Goal: Book appointment/travel/reservation

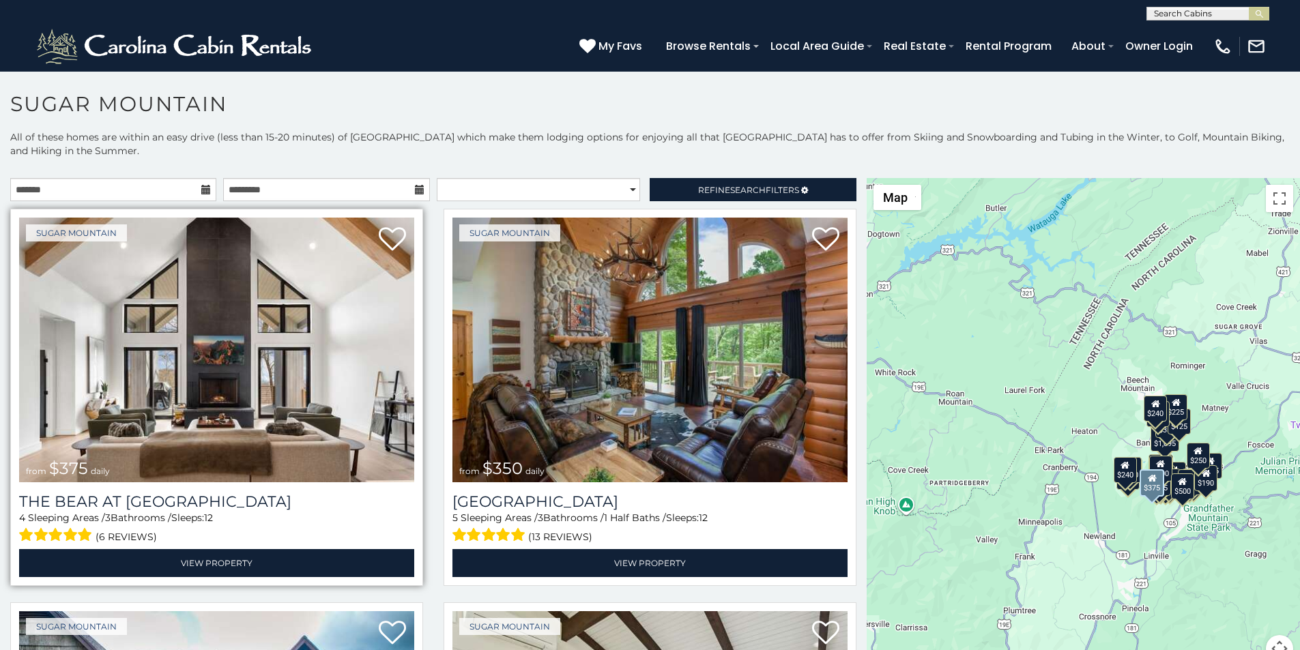
scroll to position [57, 0]
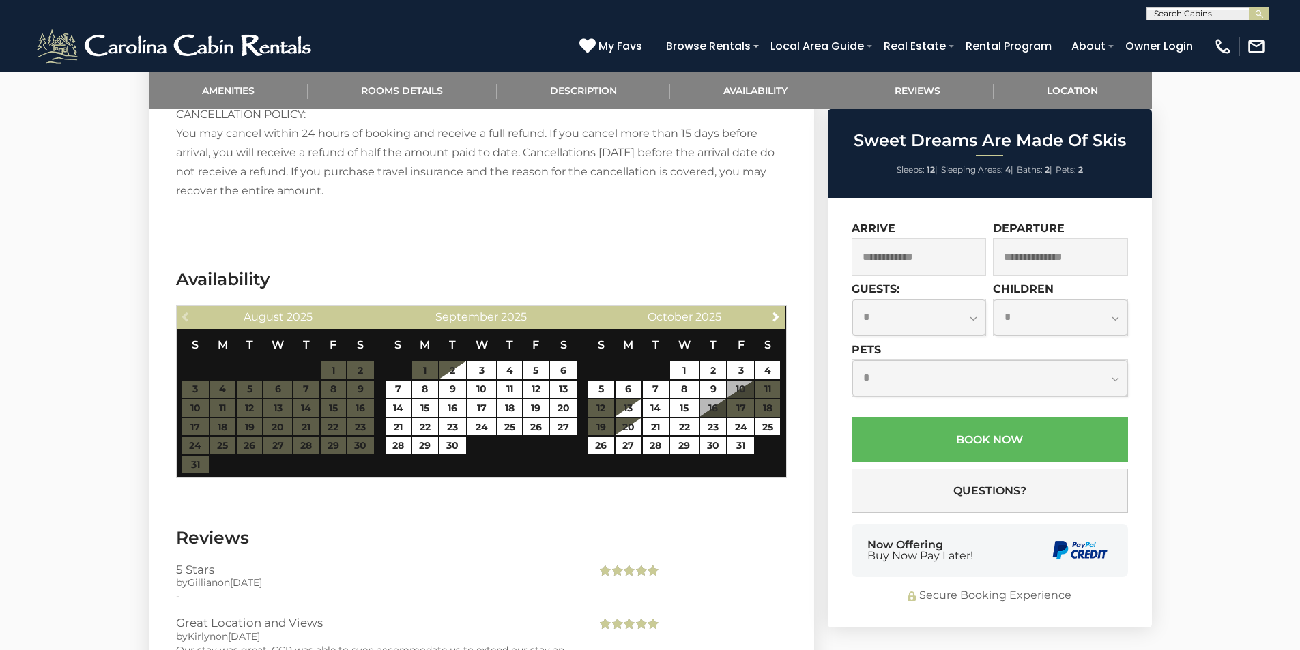
scroll to position [2189, 0]
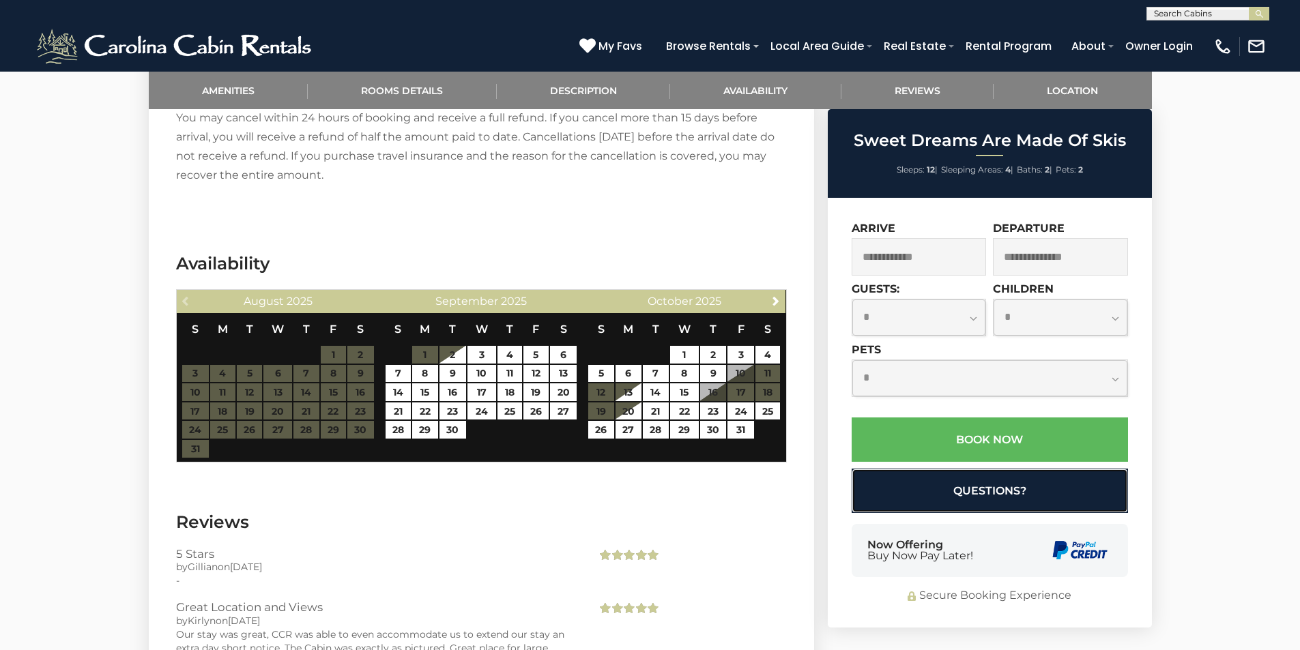
click at [878, 484] on button "Questions?" at bounding box center [990, 491] width 276 height 44
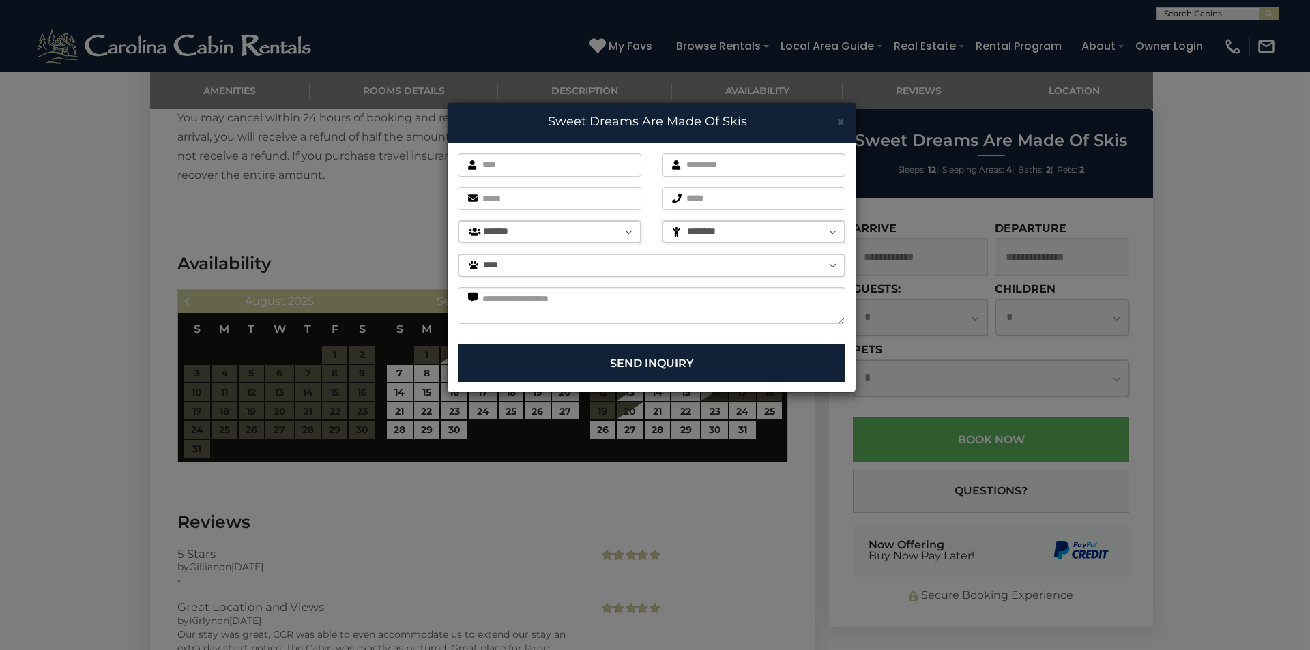
click at [925, 559] on div "× Sweet Dreams Are Made Of Skis First name is required. Last name is required. …" at bounding box center [655, 325] width 1310 height 650
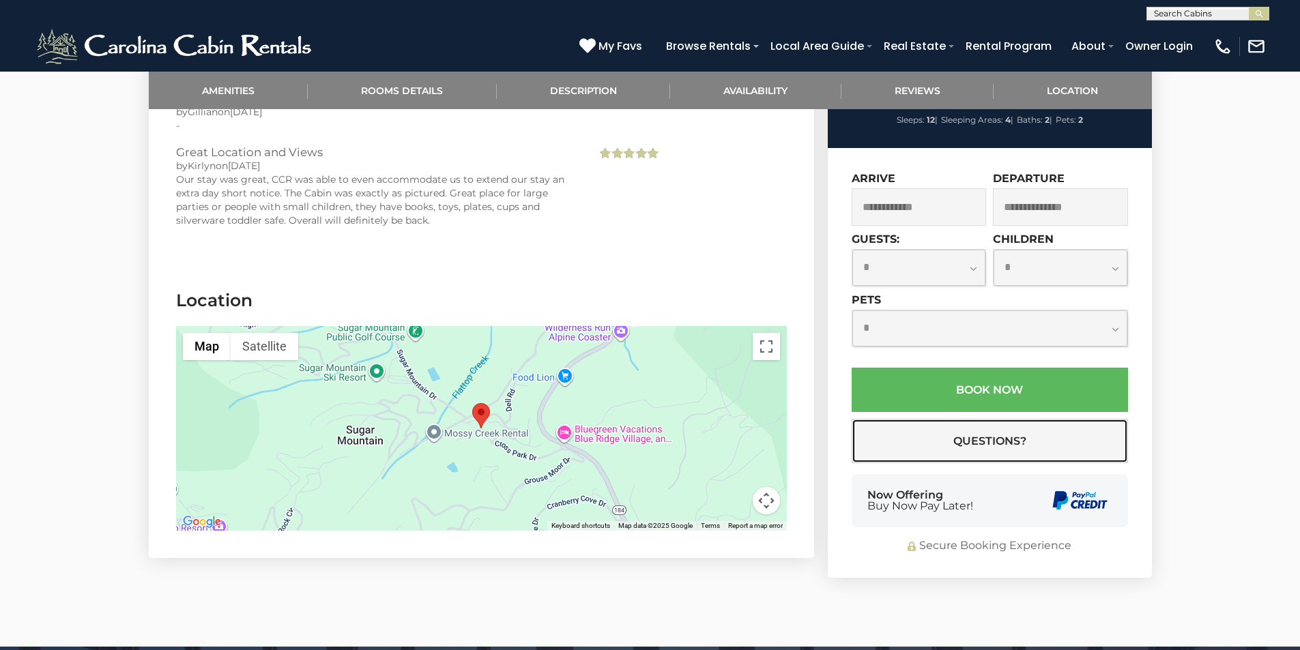
scroll to position [2729, 0]
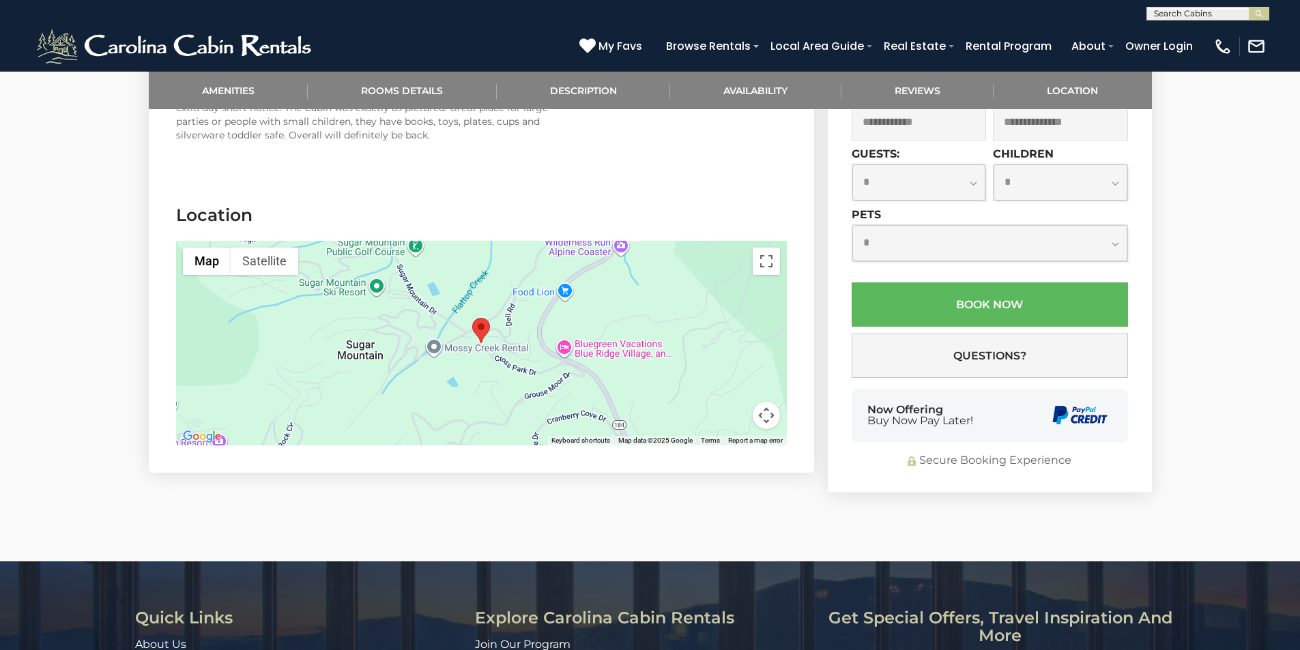
click at [576, 436] on button "Keyboard shortcuts" at bounding box center [580, 441] width 59 height 10
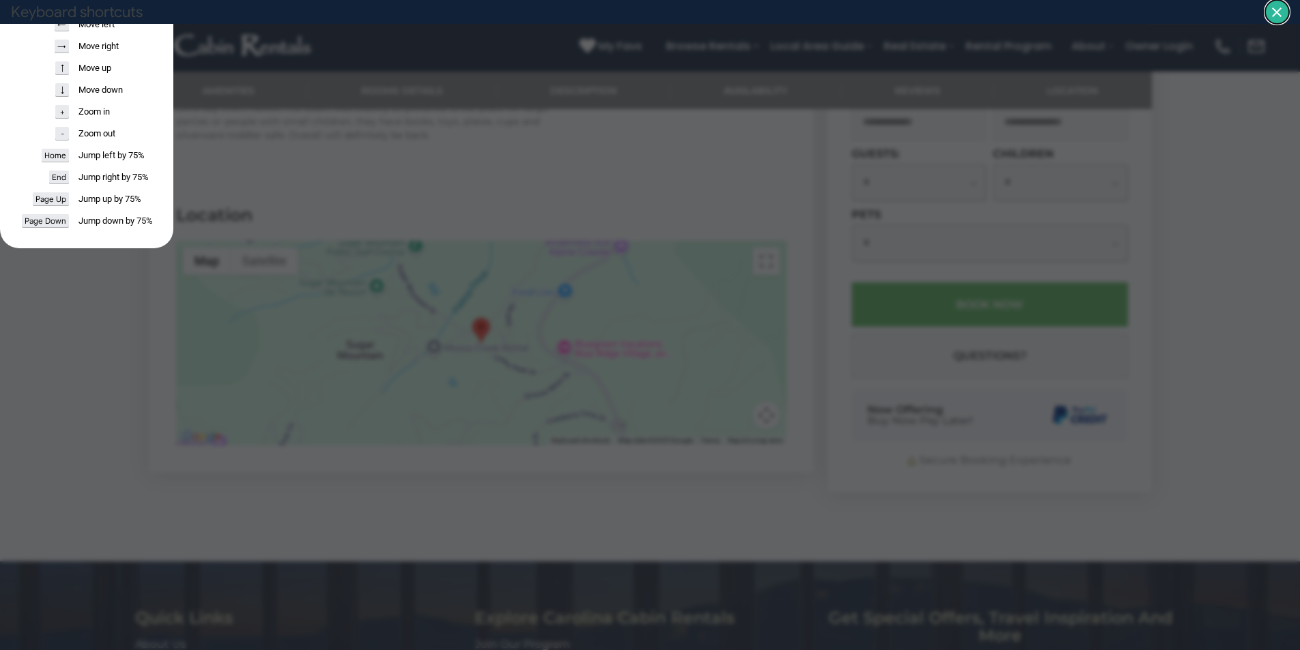
click at [1261, 18] on header "Keyboard shortcuts" at bounding box center [650, 12] width 1300 height 24
click at [173, 38] on dialog "Keyboard shortcuts ← Move left → Move right ↑ Move up ↓ Move down + Zoom in - Z…" at bounding box center [86, 124] width 173 height 248
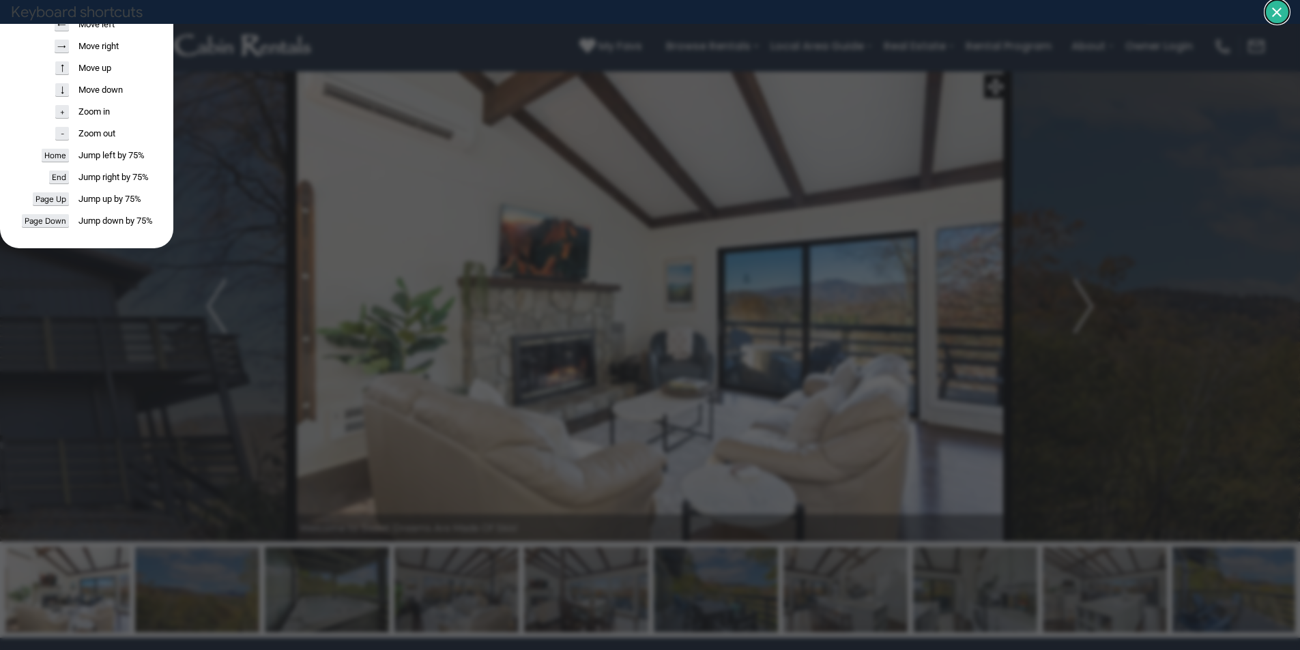
click at [173, 61] on dialog "Keyboard shortcuts ← Move left → Move right ↑ Move up ↓ Move down + Zoom in - Z…" at bounding box center [86, 124] width 173 height 248
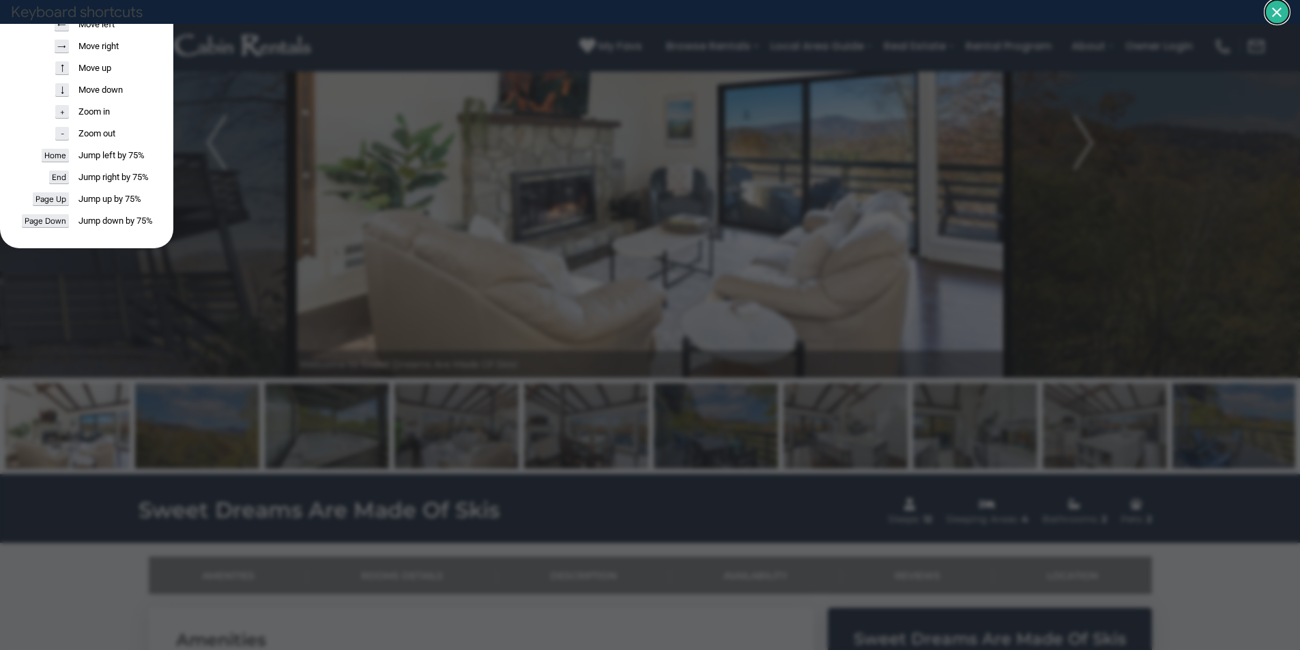
scroll to position [191, 0]
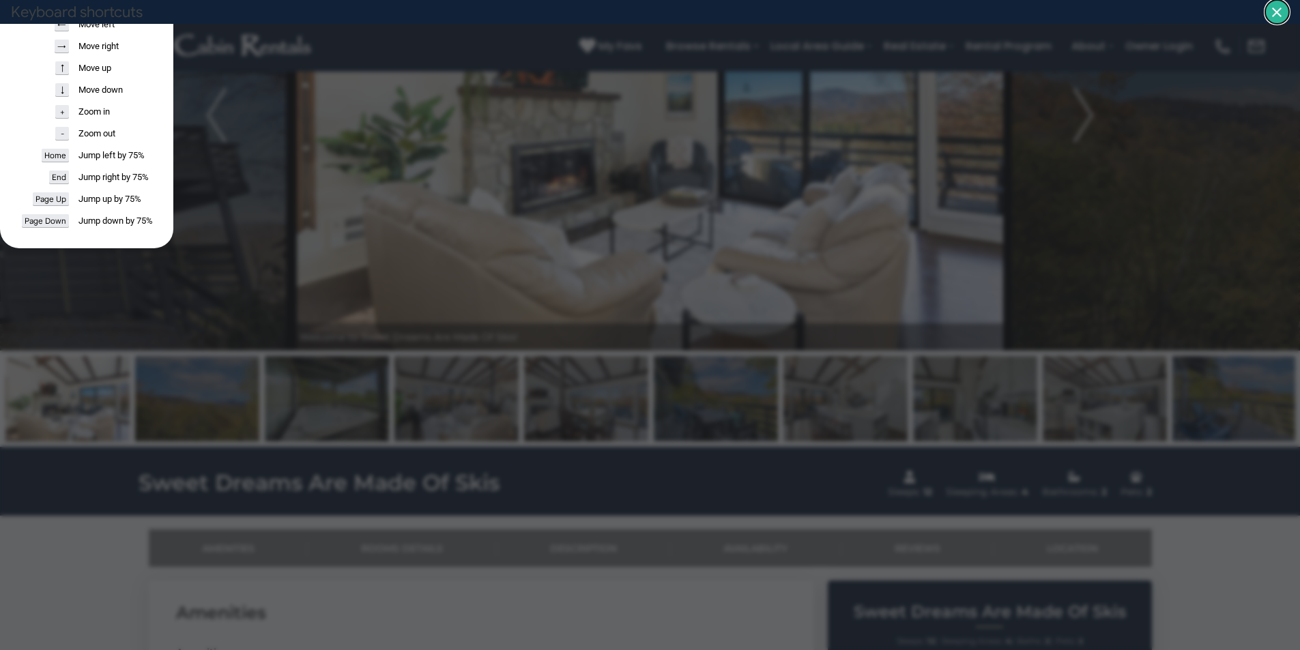
click at [173, 60] on dialog "Keyboard shortcuts ← Move left → Move right ↑ Move up ↓ Move down + Zoom in - Z…" at bounding box center [86, 124] width 173 height 248
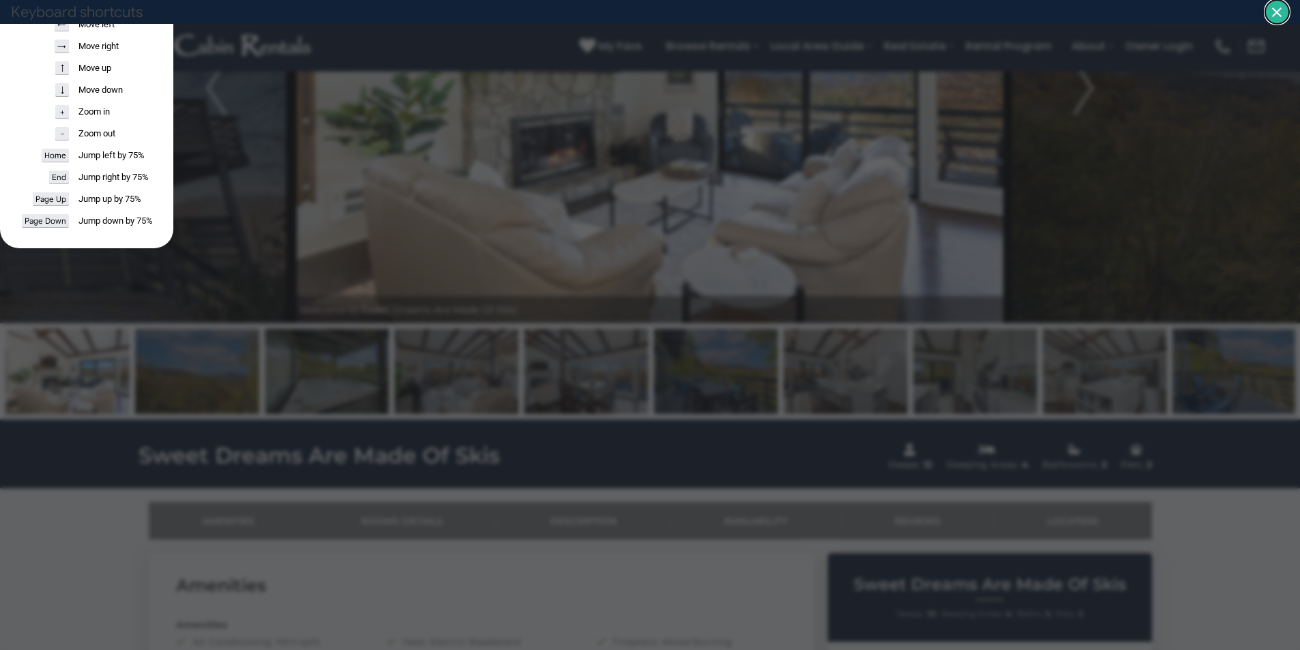
click at [173, 55] on dialog "Keyboard shortcuts ← Move left → Move right ↑ Move up ↓ Move down + Zoom in - Z…" at bounding box center [86, 124] width 173 height 248
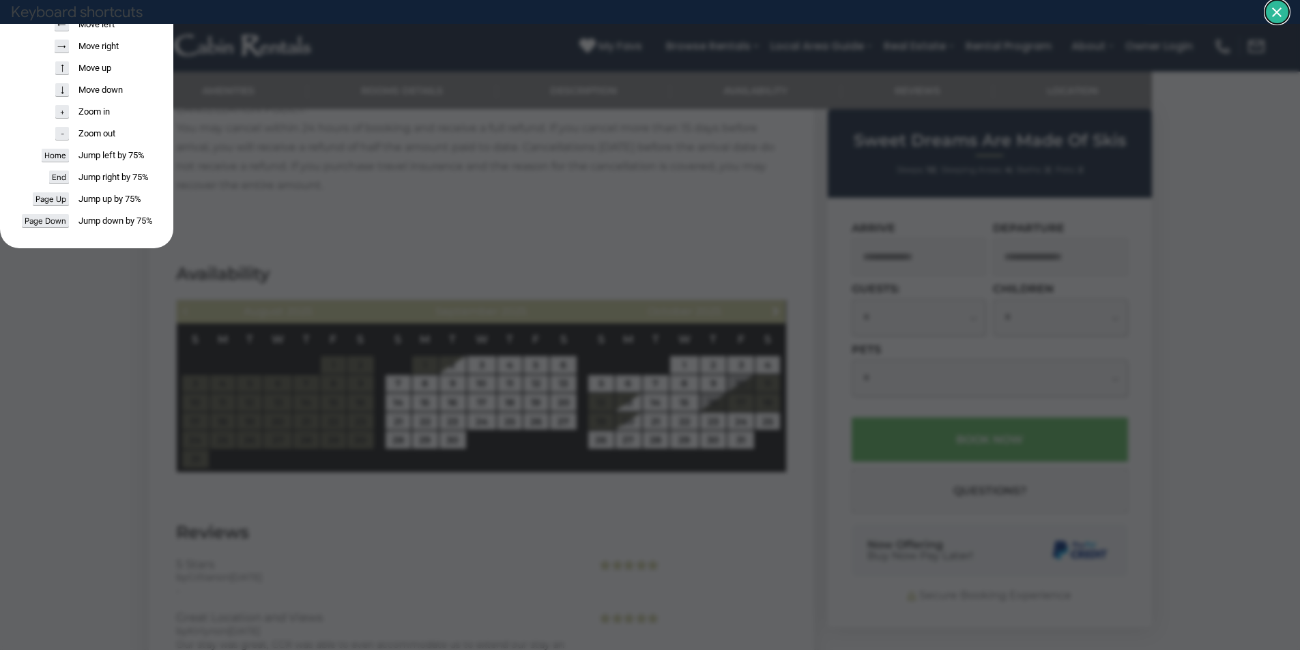
scroll to position [2207, 0]
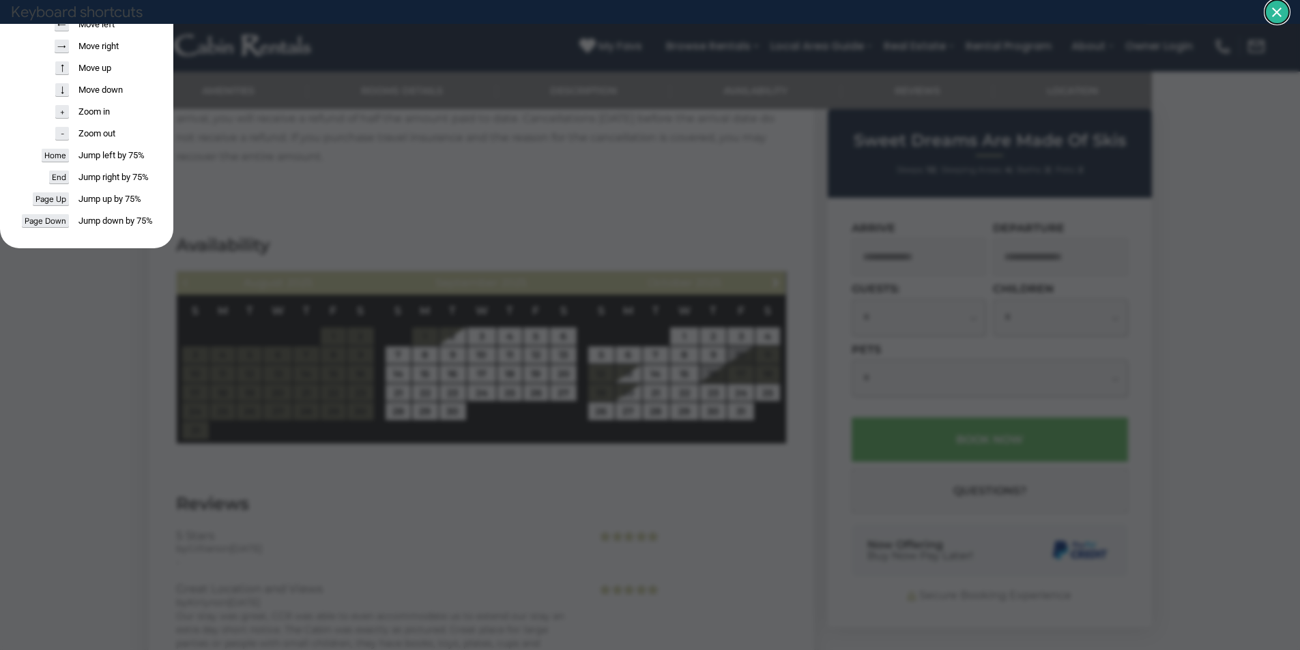
click at [173, 248] on dialog "Keyboard shortcuts ← Move left → Move right ↑ Move up ↓ Move down + Zoom in - Z…" at bounding box center [86, 124] width 173 height 248
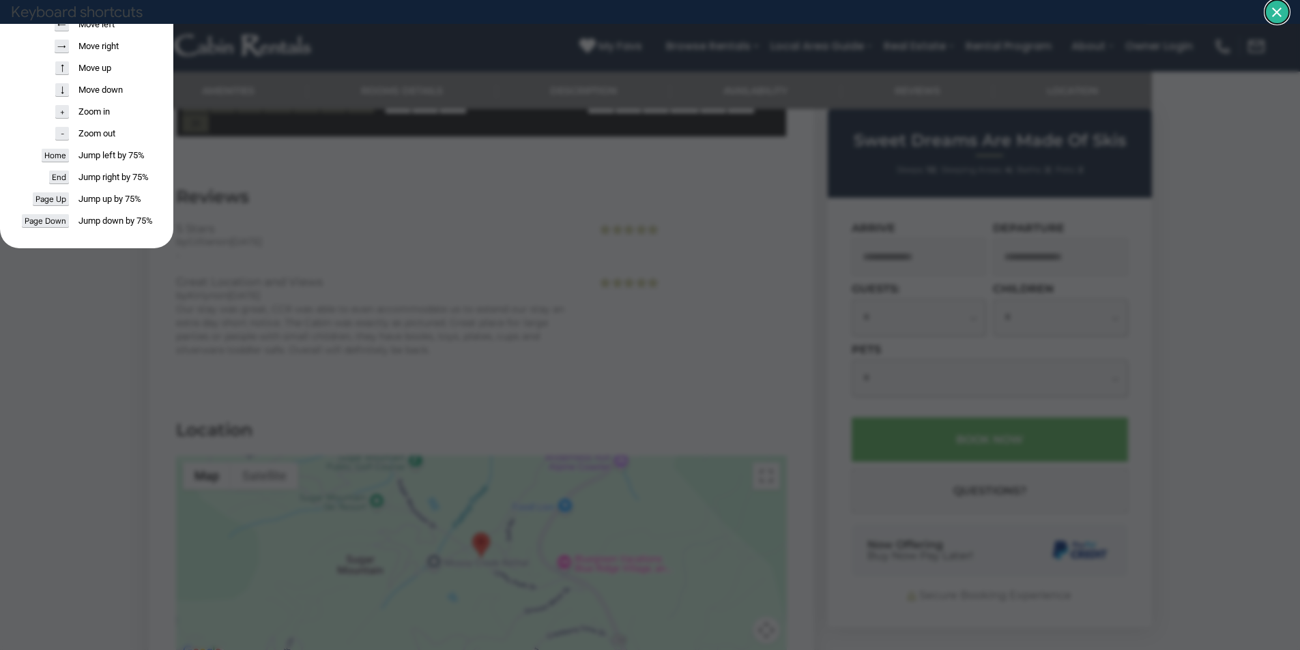
scroll to position [2543, 0]
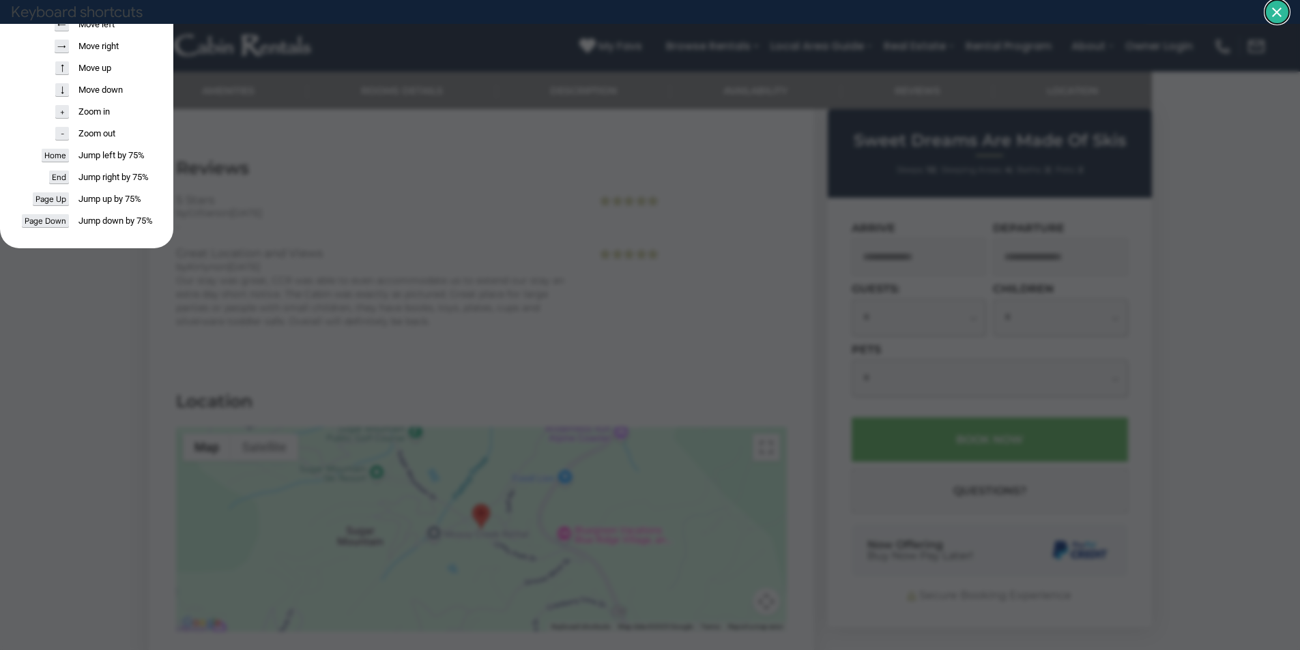
click at [173, 248] on dialog "Keyboard shortcuts ← Move left → Move right ↑ Move up ↓ Move down + Zoom in - Z…" at bounding box center [86, 124] width 173 height 248
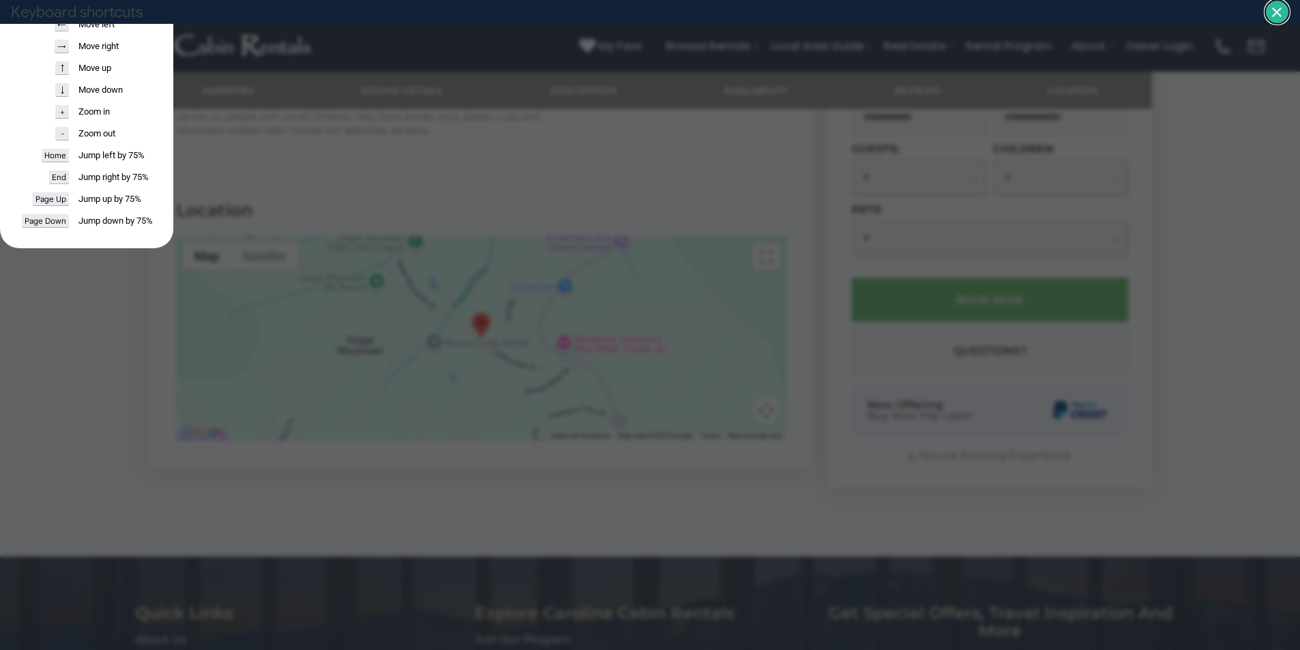
scroll to position [2753, 0]
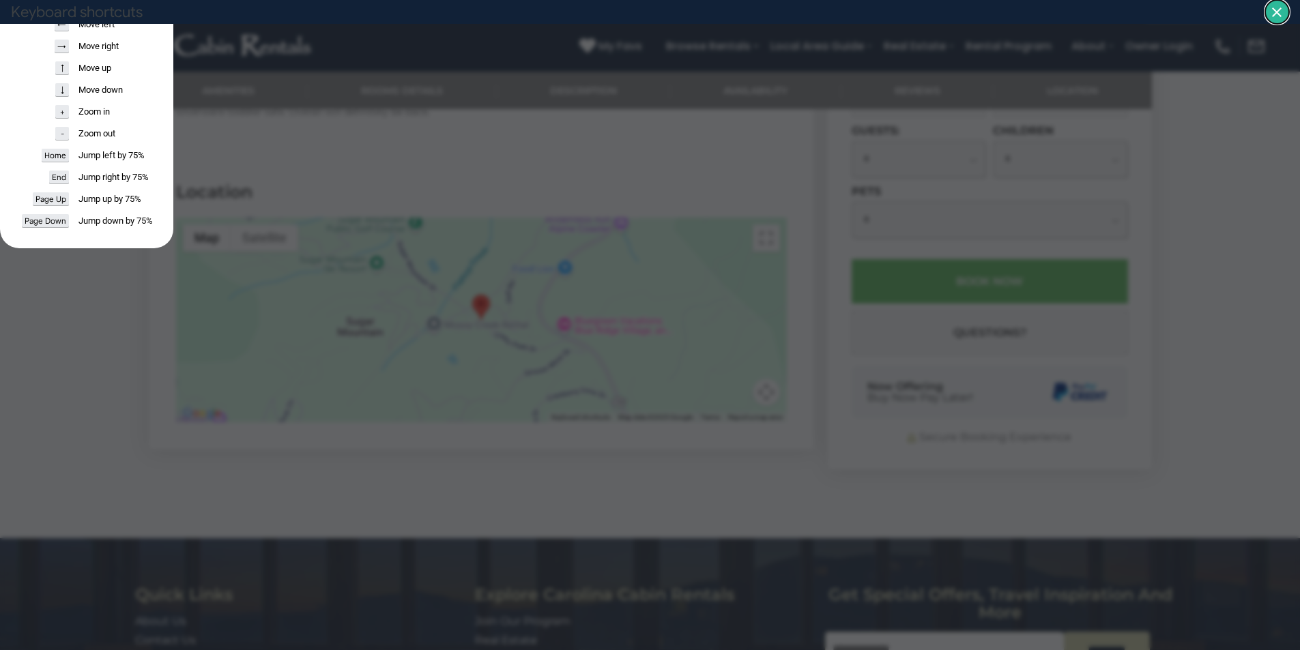
click at [173, 248] on dialog "Keyboard shortcuts ← Move left → Move right ↑ Move up ↓ Move down + Zoom in - Z…" at bounding box center [86, 124] width 173 height 248
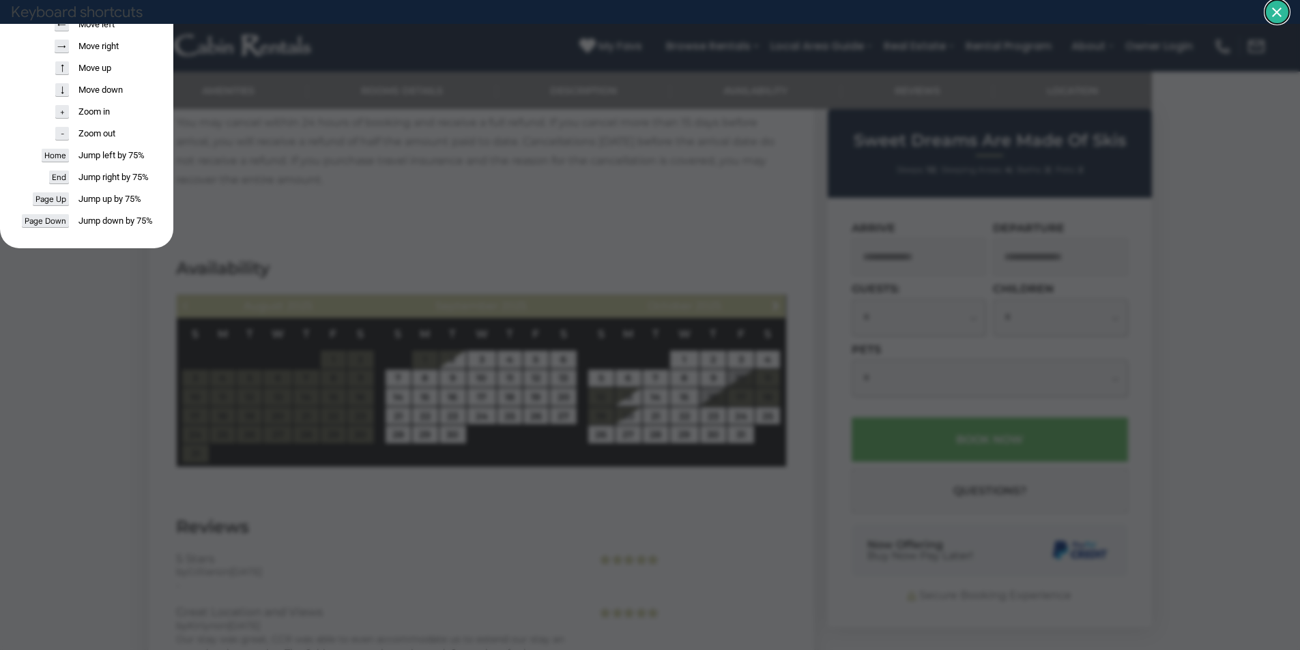
click at [173, 248] on dialog "Keyboard shortcuts ← Move left → Move right ↑ Move up ↓ Move down + Zoom in - Z…" at bounding box center [86, 124] width 173 height 248
click at [173, 231] on dialog "Keyboard shortcuts ← Move left → Move right ↑ Move up ↓ Move down + Zoom in - Z…" at bounding box center [86, 124] width 173 height 248
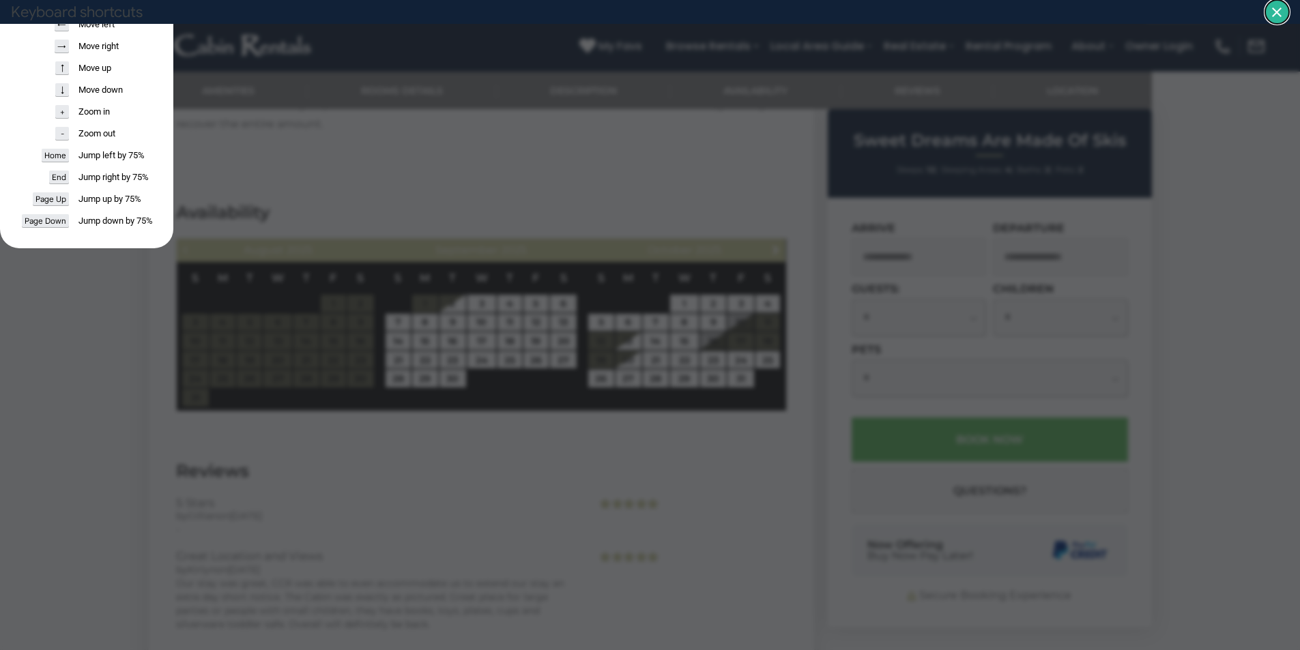
scroll to position [2155, 0]
